Goal: Task Accomplishment & Management: Use online tool/utility

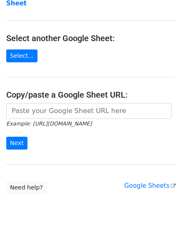
scroll to position [113, 0]
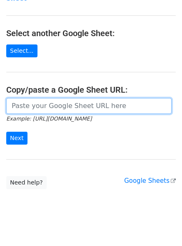
click at [42, 99] on input "url" at bounding box center [88, 106] width 165 height 16
paste input "[URL][DOMAIN_NAME]"
type input "[URL][DOMAIN_NAME]"
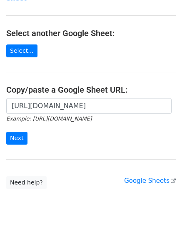
scroll to position [0, 0]
click at [15, 117] on form "[URL][DOMAIN_NAME] Example: [URL][DOMAIN_NAME] Next" at bounding box center [90, 121] width 169 height 47
click at [17, 132] on input "Next" at bounding box center [16, 138] width 21 height 13
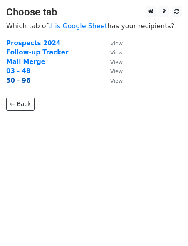
click at [25, 79] on strong "50 - 96" at bounding box center [18, 80] width 24 height 7
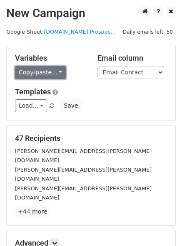
click at [34, 71] on link "Copy/paste..." at bounding box center [40, 72] width 51 height 13
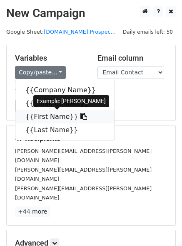
click at [34, 119] on link "{{First Name}}" at bounding box center [64, 116] width 99 height 13
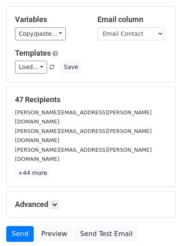
scroll to position [77, 0]
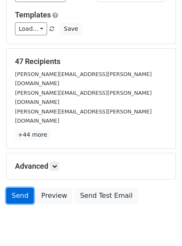
click at [26, 188] on link "Send" at bounding box center [19, 196] width 27 height 16
